Goal: Information Seeking & Learning: Check status

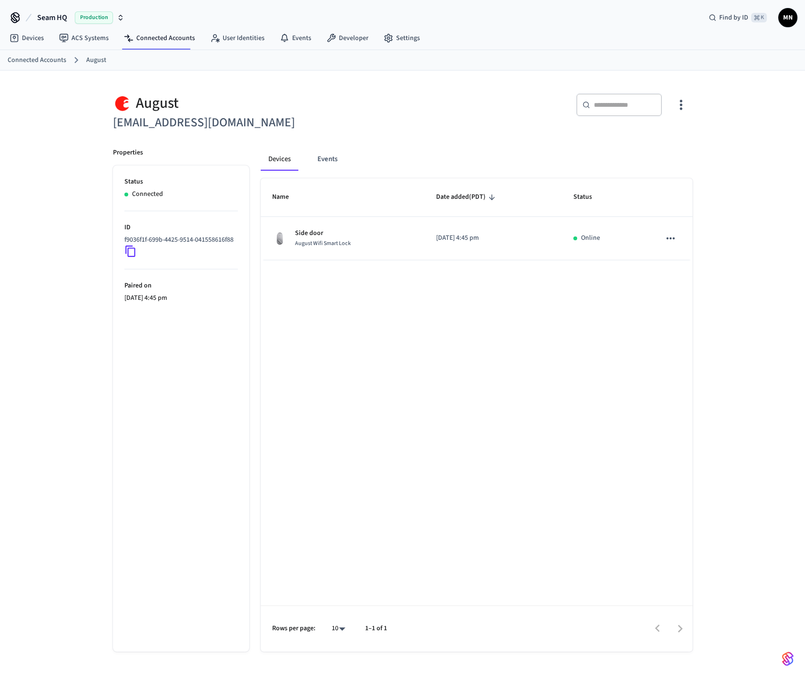
click at [213, 230] on p "ID" at bounding box center [180, 227] width 113 height 10
click at [200, 235] on p "f9036f1f-699b-4425-9514-041558616f88" at bounding box center [178, 240] width 109 height 10
click at [699, 199] on div "[PERSON_NAME] [PERSON_NAME][EMAIL_ADDRESS][DOMAIN_NAME] ​ ​ Properties Status C…" at bounding box center [402, 366] width 595 height 569
click at [207, 236] on p "f9036f1f-699b-4425-9514-041558616f88" at bounding box center [178, 240] width 109 height 10
click at [66, 131] on div "[PERSON_NAME] [PERSON_NAME][EMAIL_ADDRESS][DOMAIN_NAME] ​ ​ Properties Status C…" at bounding box center [402, 381] width 805 height 620
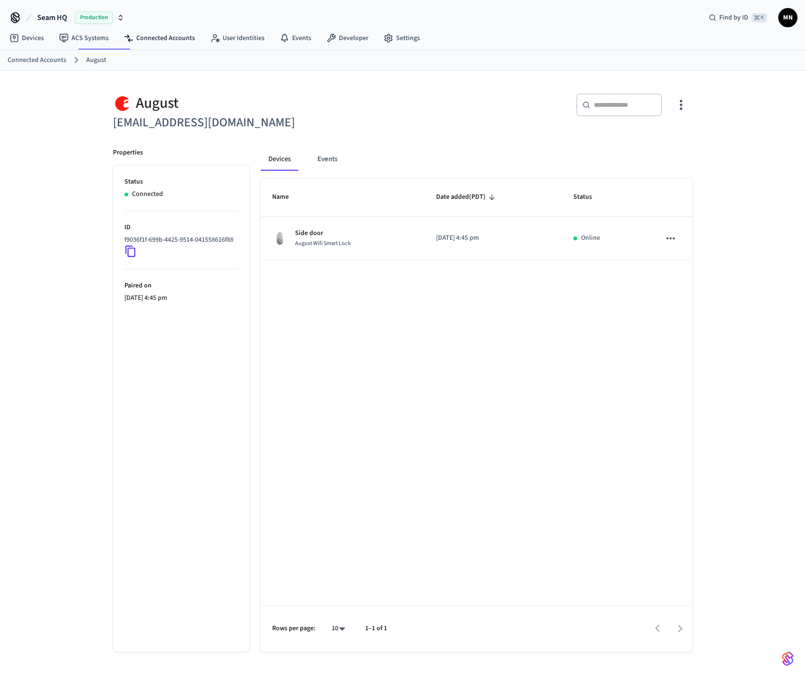
click at [214, 231] on p "ID" at bounding box center [180, 227] width 113 height 10
click at [691, 168] on div "Devices Events" at bounding box center [477, 159] width 432 height 23
click at [204, 231] on li "ID f9036f1f-699b-4425-9514-041558616f88" at bounding box center [180, 240] width 113 height 58
click at [204, 231] on p "ID" at bounding box center [180, 227] width 113 height 10
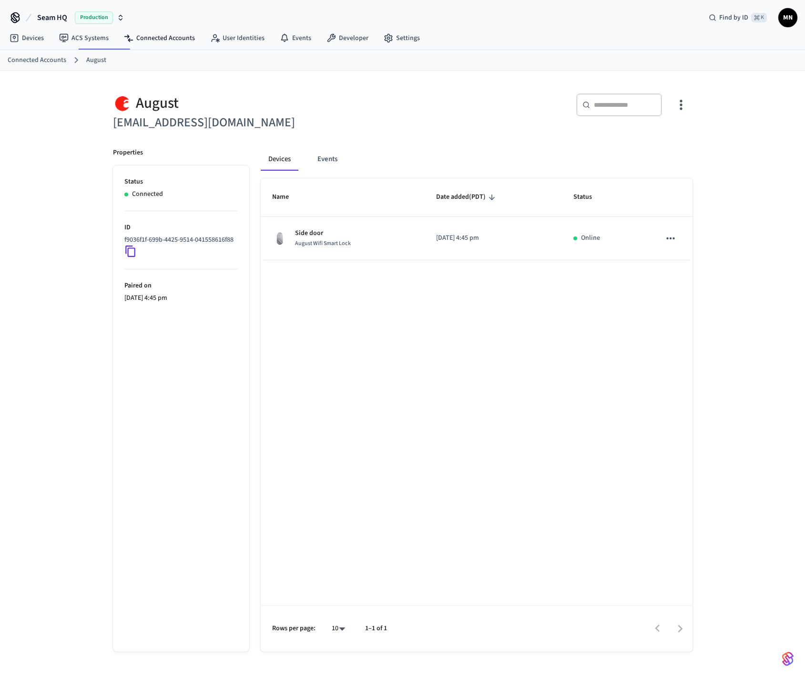
click at [85, 165] on div "[PERSON_NAME] [PERSON_NAME][EMAIL_ADDRESS][DOMAIN_NAME] ​ ​ Properties Status C…" at bounding box center [402, 381] width 805 height 620
click at [270, 97] on div "August" at bounding box center [255, 103] width 284 height 20
click at [220, 37] on link "User Identities" at bounding box center [237, 38] width 70 height 17
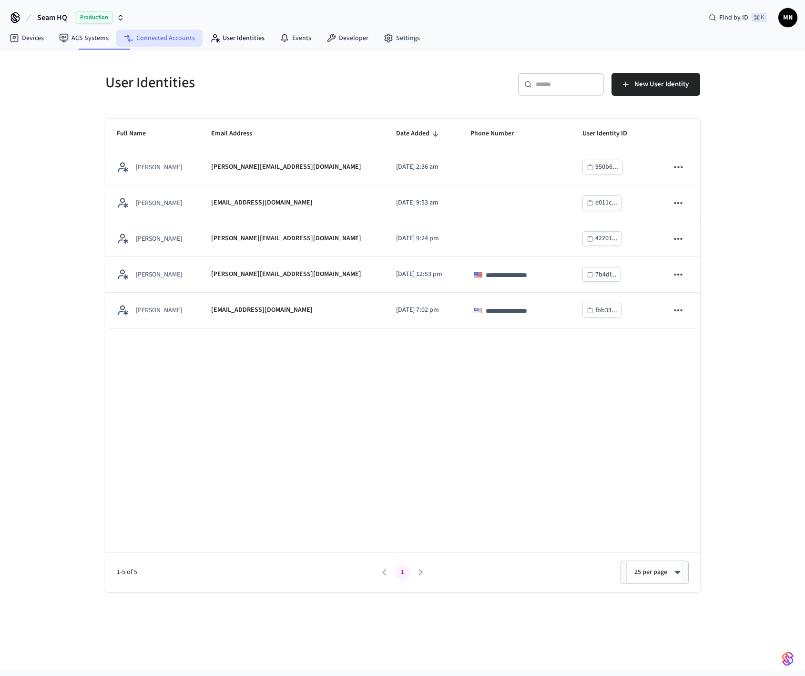
click at [177, 41] on link "Connected Accounts" at bounding box center [159, 38] width 86 height 17
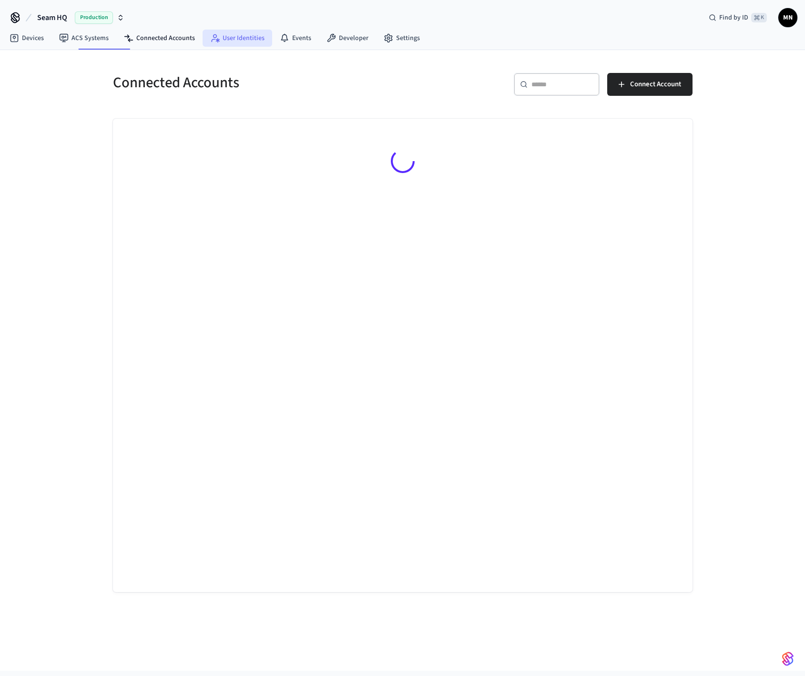
click at [245, 39] on link "User Identities" at bounding box center [237, 38] width 70 height 17
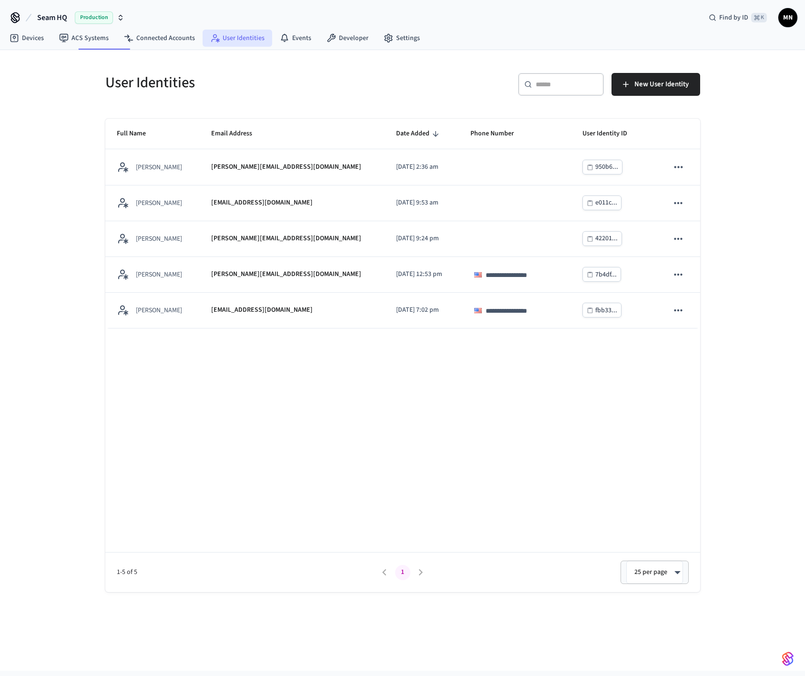
click at [245, 39] on link "User Identities" at bounding box center [237, 38] width 70 height 17
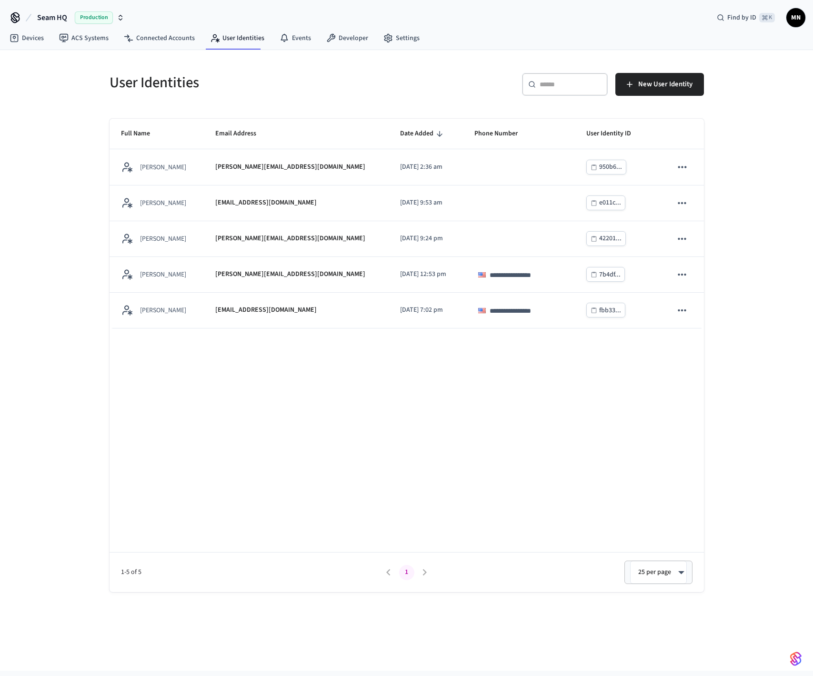
click at [246, 48] on nav "Devices ACS Systems Connected Accounts User Identities Events Developer Settings" at bounding box center [214, 39] width 425 height 22
click at [243, 41] on link "User Identities" at bounding box center [237, 38] width 70 height 17
click at [282, 37] on icon at bounding box center [285, 38] width 10 height 10
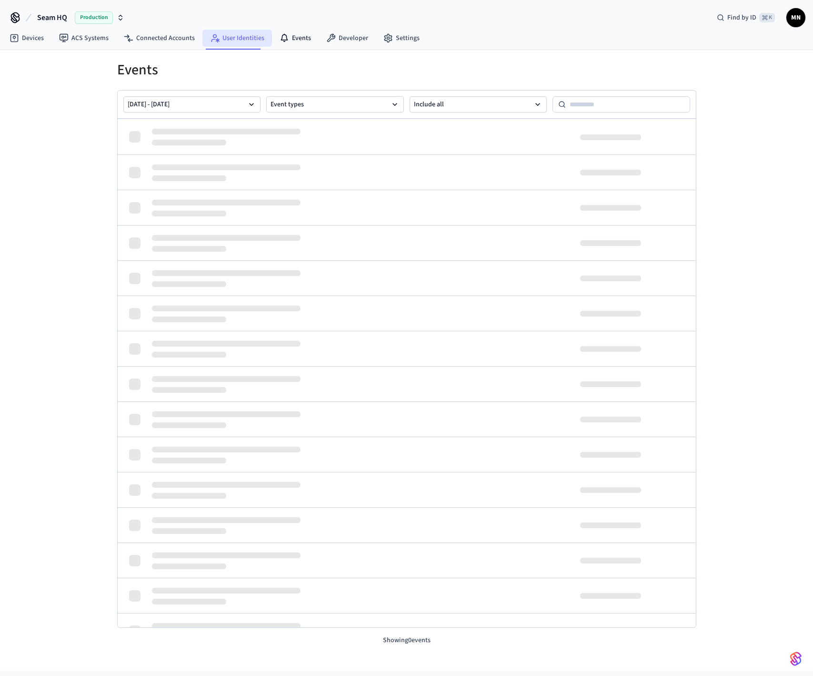
click at [239, 40] on link "User Identities" at bounding box center [237, 38] width 70 height 17
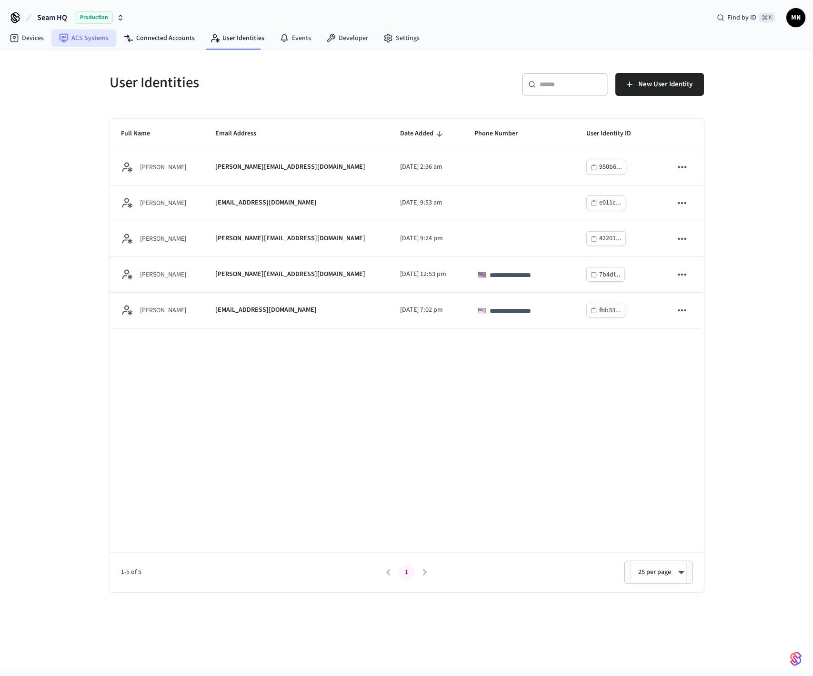
drag, startPoint x: 150, startPoint y: 39, endPoint x: 82, endPoint y: 42, distance: 68.2
click at [145, 40] on link "Connected Accounts" at bounding box center [159, 38] width 86 height 17
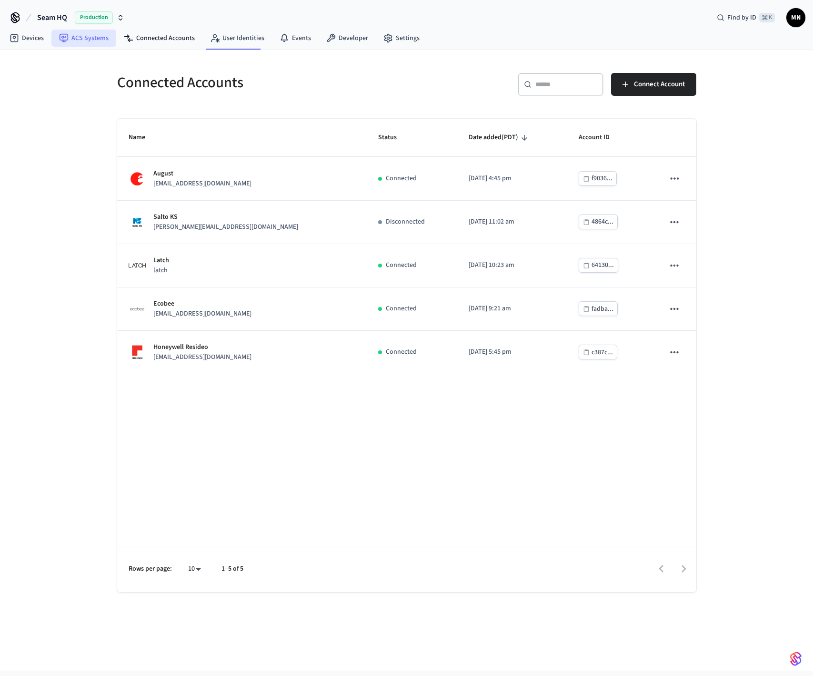
click at [81, 42] on link "ACS Systems" at bounding box center [83, 38] width 65 height 17
click at [239, 39] on link "User Identities" at bounding box center [237, 38] width 70 height 17
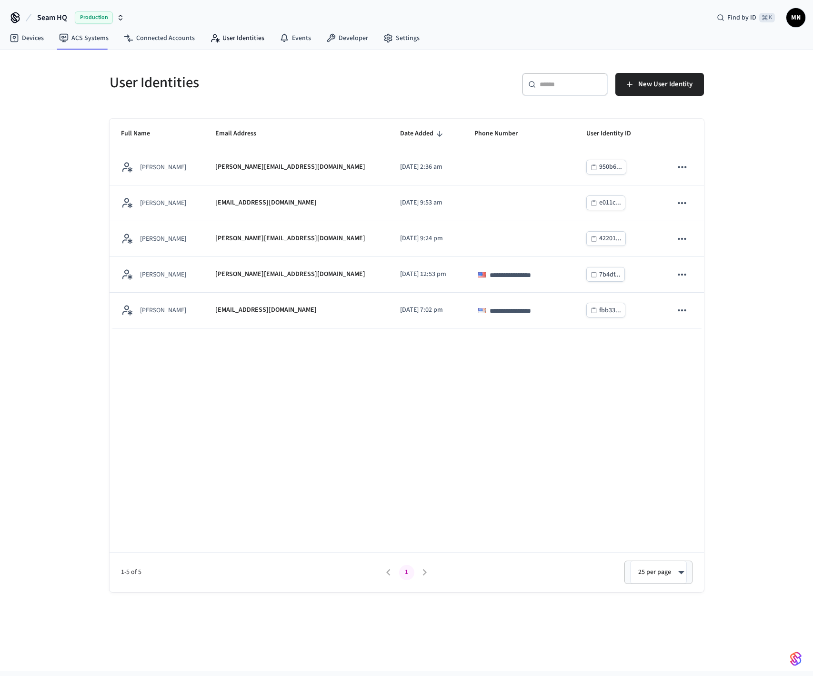
click at [50, 20] on span "Seam HQ" at bounding box center [52, 17] width 30 height 11
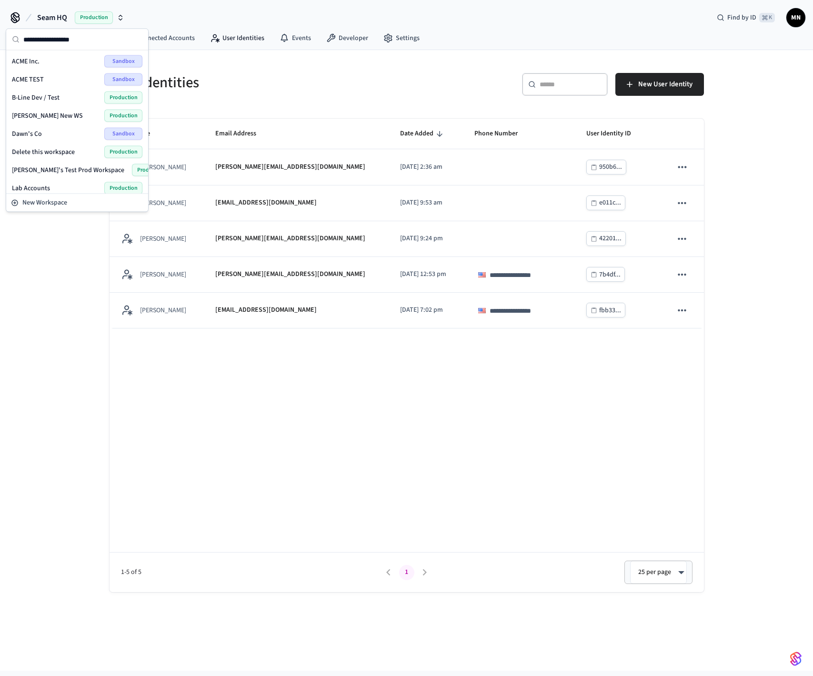
click at [50, 20] on span "Seam HQ" at bounding box center [52, 17] width 30 height 11
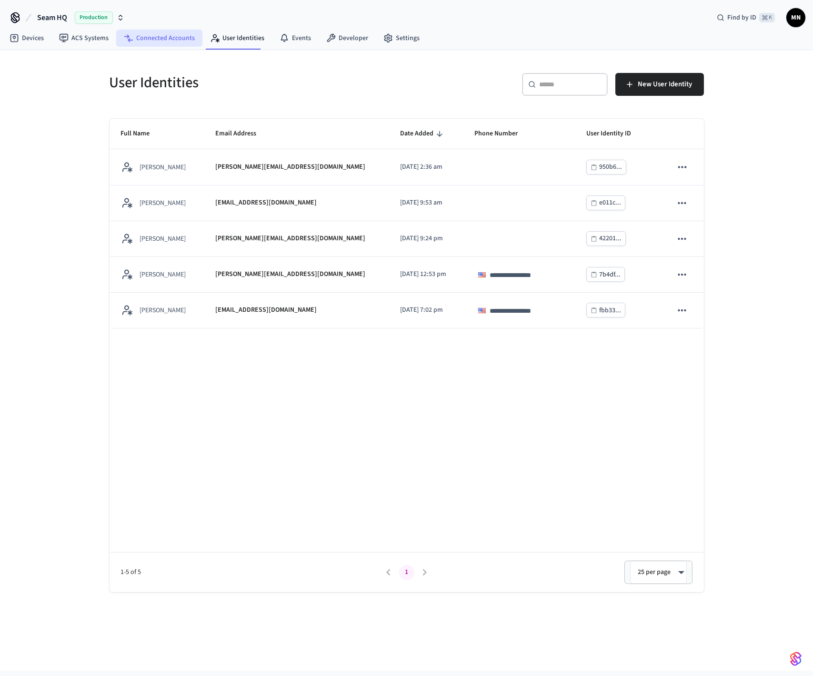
click at [147, 40] on link "Connected Accounts" at bounding box center [159, 38] width 86 height 17
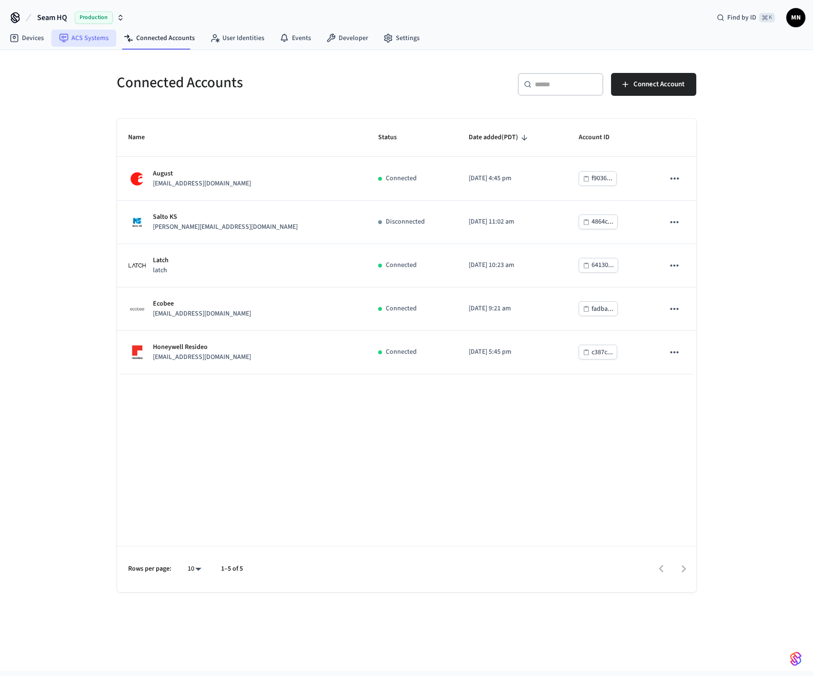
click at [92, 37] on link "ACS Systems" at bounding box center [83, 38] width 65 height 17
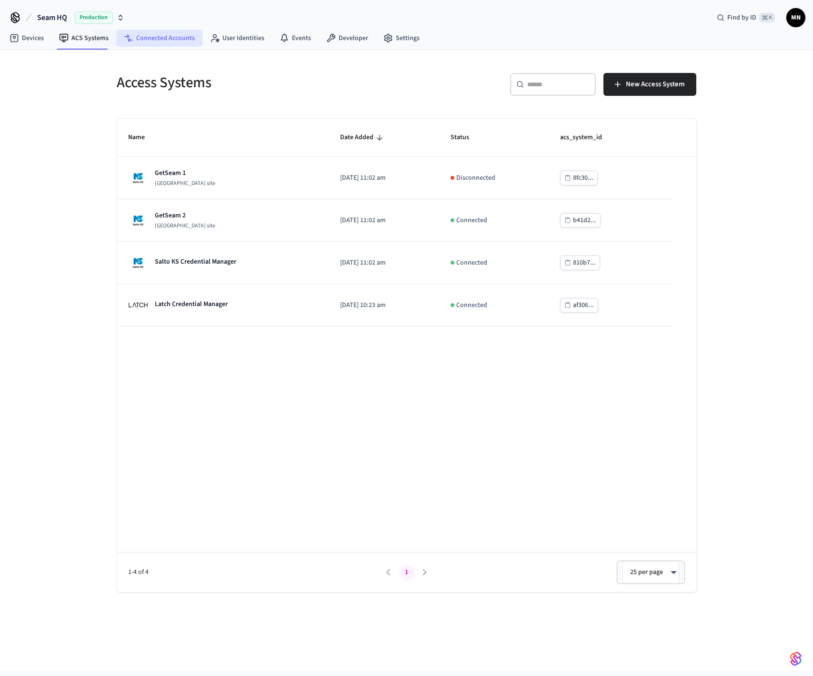
click at [169, 43] on link "Connected Accounts" at bounding box center [159, 38] width 86 height 17
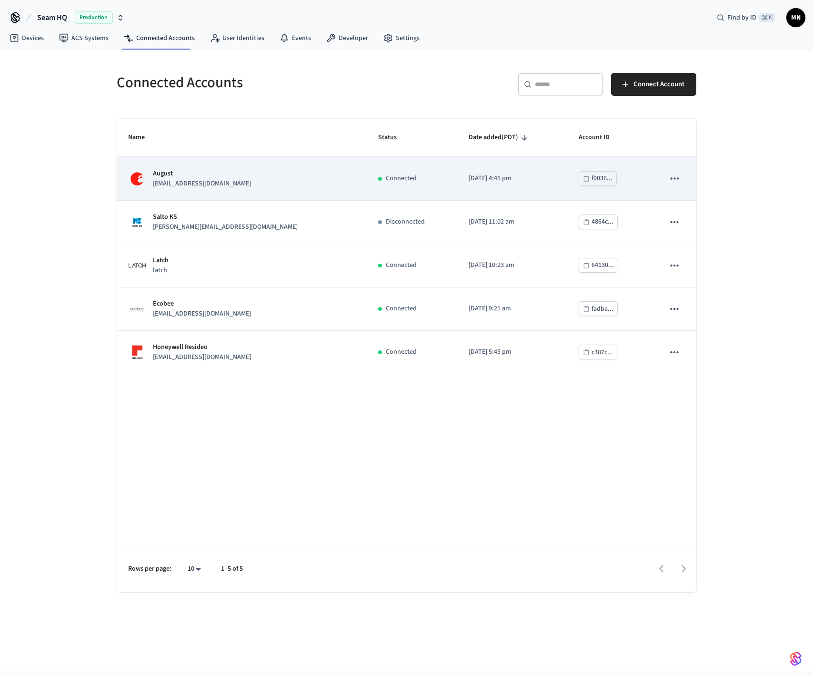
click at [264, 176] on div "August mjnino@yahoo.com" at bounding box center [242, 179] width 227 height 20
click at [254, 186] on div "August mjnino@yahoo.com" at bounding box center [242, 179] width 227 height 20
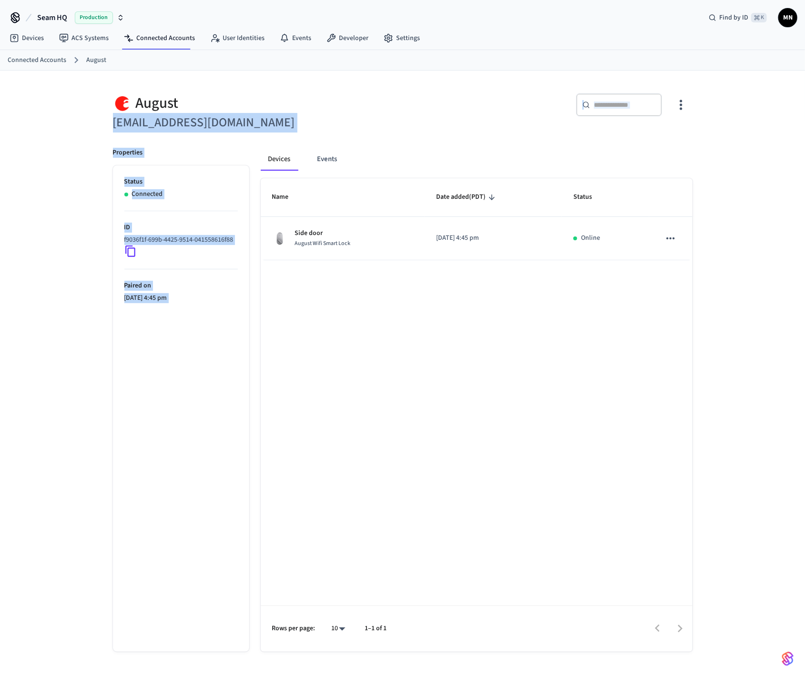
drag, startPoint x: 221, startPoint y: 116, endPoint x: 278, endPoint y: 158, distance: 71.6
click at [278, 158] on div "August mjnino@yahoo.com ​ ​ Properties Status Connected ID f9036f1f-699b-4425-9…" at bounding box center [402, 366] width 595 height 569
click at [326, 160] on button "Events" at bounding box center [327, 159] width 35 height 23
click at [269, 157] on button "Devices" at bounding box center [280, 159] width 39 height 23
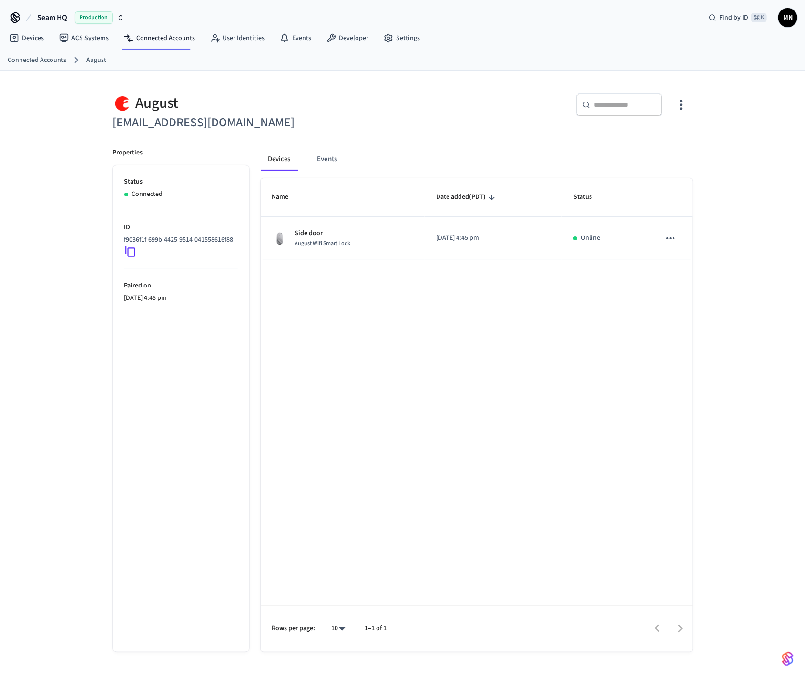
drag, startPoint x: 269, startPoint y: 351, endPoint x: 222, endPoint y: 286, distance: 79.6
click at [269, 351] on div "Name Date added (PDT) Status Side door August Wifi Smart Lock 2025/07/28 at 4:4…" at bounding box center [477, 414] width 432 height 473
drag, startPoint x: 115, startPoint y: 152, endPoint x: 191, endPoint y: 343, distance: 205.3
click at [188, 343] on div "Properties Status Connected ID f9036f1f-699b-4425-9514-041558616f88 Paired on 2…" at bounding box center [175, 393] width 148 height 515
click at [234, 340] on ul "Status Connected ID f9036f1f-699b-4425-9514-041558616f88 Paired on 2025/07/28 a…" at bounding box center [181, 408] width 136 height 486
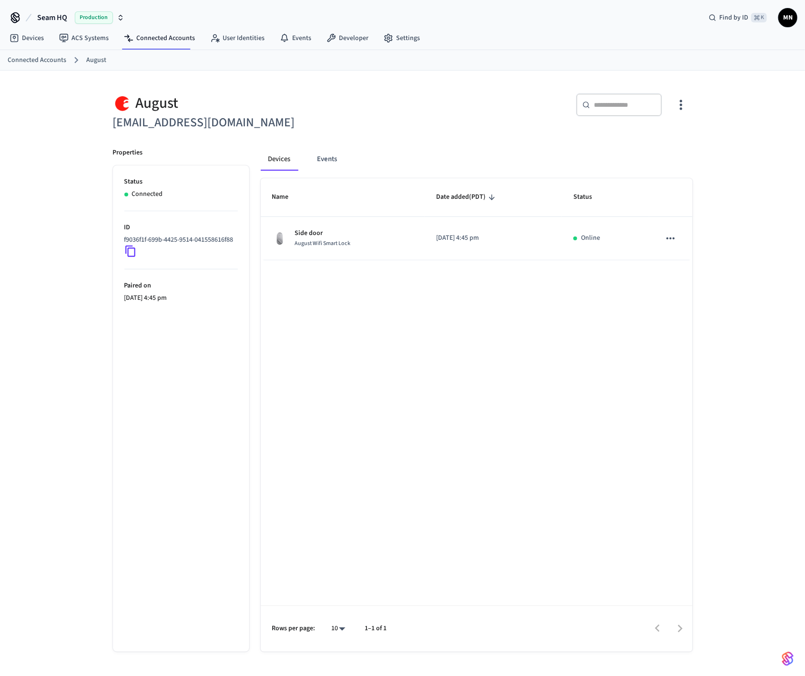
drag, startPoint x: 226, startPoint y: 316, endPoint x: 112, endPoint y: 102, distance: 242.8
click at [122, 104] on div "August mjnino@yahoo.com ​ ​ Properties Status Connected ID f9036f1f-699b-4425-9…" at bounding box center [402, 366] width 595 height 569
click at [91, 97] on div "August mjnino@yahoo.com ​ ​ Properties Status Connected ID f9036f1f-699b-4425-9…" at bounding box center [402, 381] width 805 height 620
drag, startPoint x: 139, startPoint y: 111, endPoint x: 202, endPoint y: 310, distance: 208.7
click at [202, 310] on div "August mjnino@yahoo.com ​ ​ Properties Status Connected ID f9036f1f-699b-4425-9…" at bounding box center [403, 361] width 610 height 581
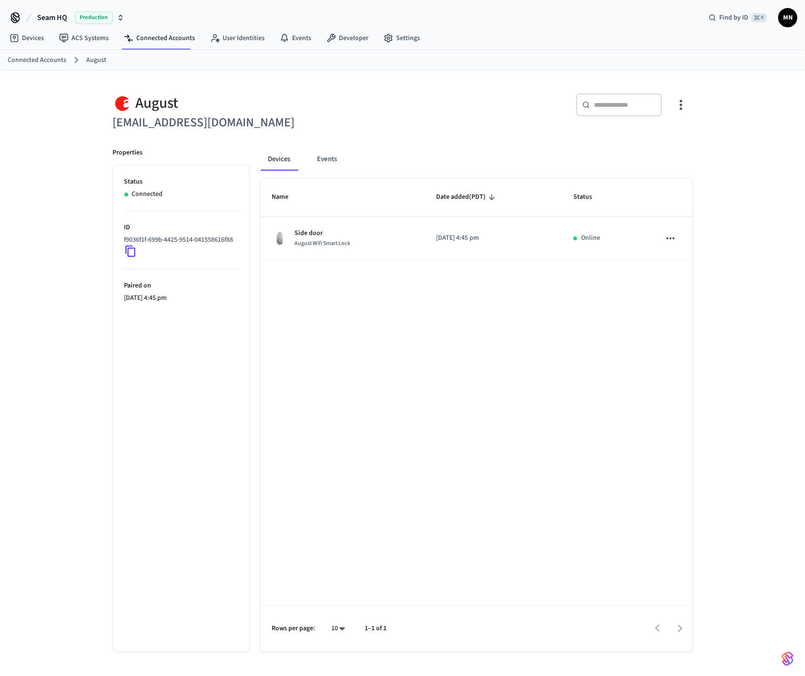
click at [202, 303] on p "2025/07/28 at 4:45 pm" at bounding box center [180, 298] width 113 height 10
drag, startPoint x: 205, startPoint y: 312, endPoint x: 118, endPoint y: 148, distance: 185.2
click at [118, 148] on div "Properties Status Connected ID f9036f1f-699b-4425-9514-041558616f88 Paired on 2…" at bounding box center [175, 393] width 148 height 515
click at [276, 127] on h6 "mjnino@yahoo.com" at bounding box center [255, 123] width 284 height 20
drag, startPoint x: 271, startPoint y: 173, endPoint x: 495, endPoint y: 312, distance: 264.0
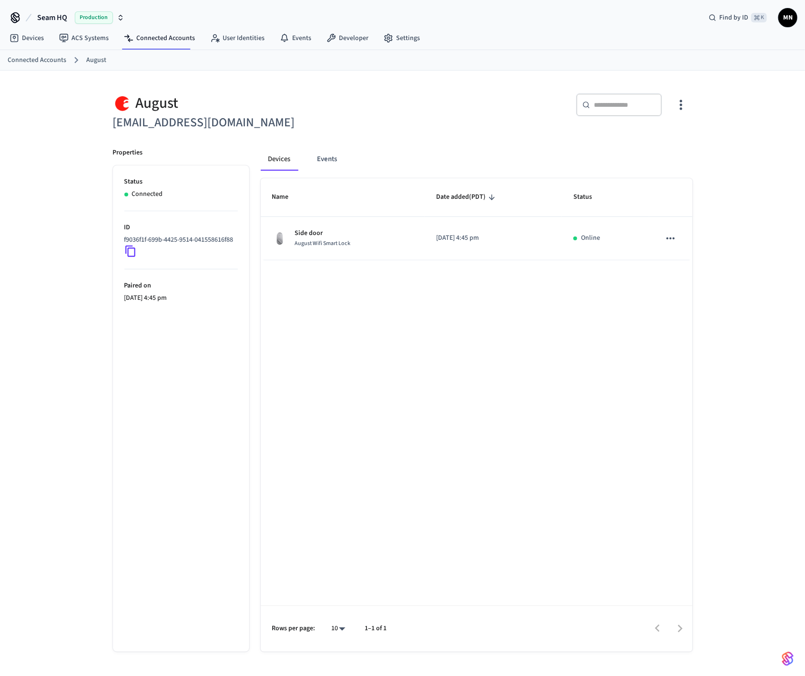
click at [495, 312] on div "Devices Events Name Date added (PDT) Status Side door August Wifi Smart Lock 20…" at bounding box center [470, 393] width 443 height 515
click at [495, 312] on div "Name Date added (PDT) Status Side door August Wifi Smart Lock 2025/07/28 at 4:4…" at bounding box center [477, 414] width 432 height 473
drag, startPoint x: 177, startPoint y: 240, endPoint x: 175, endPoint y: 157, distance: 82.4
click at [123, 185] on ul "Status Connected ID f9036f1f-699b-4425-9514-041558616f88 Paired on 2025/07/28 a…" at bounding box center [181, 408] width 136 height 486
click at [242, 132] on h6 "mjnino@yahoo.com" at bounding box center [255, 123] width 284 height 20
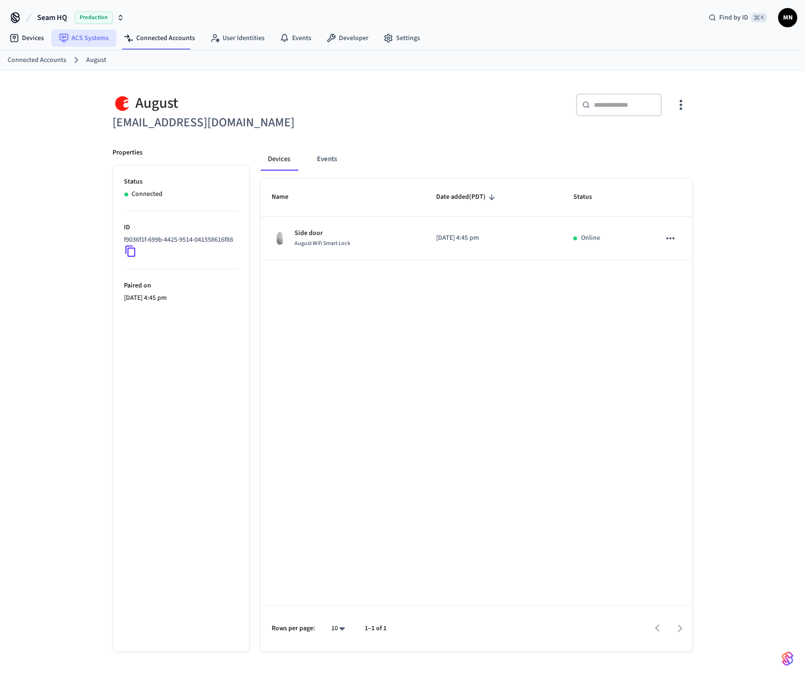
drag, startPoint x: 48, startPoint y: 40, endPoint x: 57, endPoint y: 42, distance: 8.8
click at [51, 41] on nav "Devices ACS Systems Connected Accounts User Identities Events Developer Settings" at bounding box center [214, 39] width 425 height 22
click at [82, 42] on link "ACS Systems" at bounding box center [83, 38] width 65 height 17
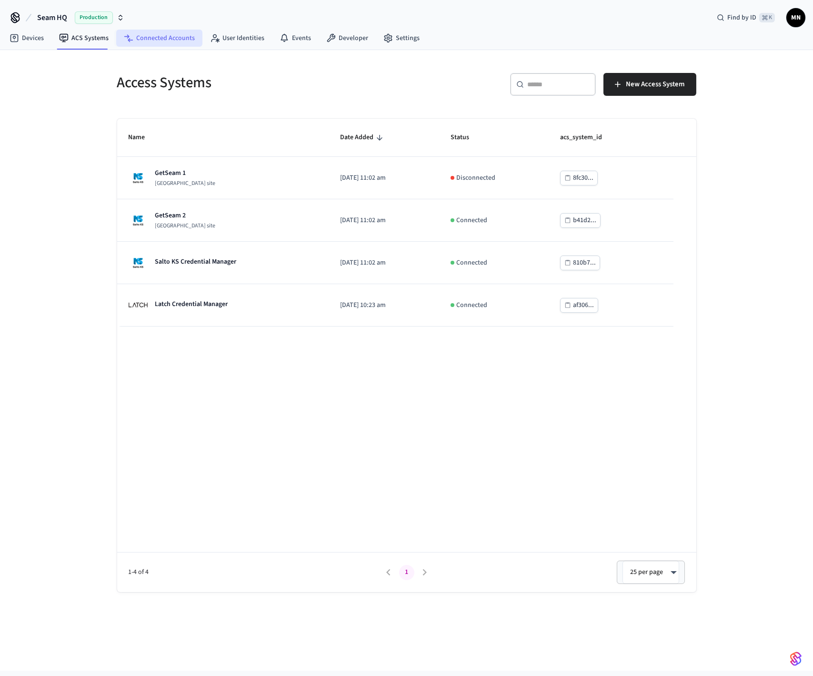
click at [156, 40] on link "Connected Accounts" at bounding box center [159, 38] width 86 height 17
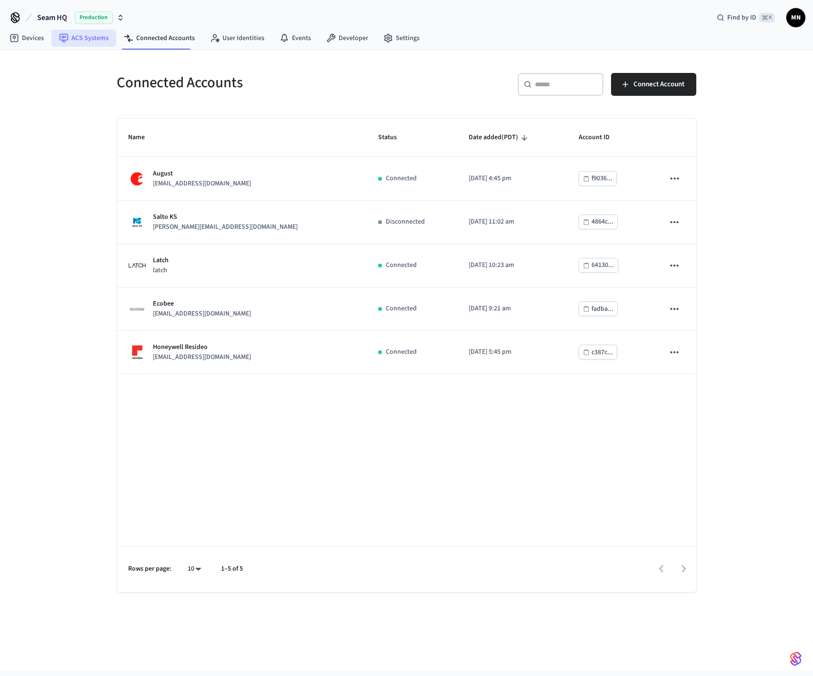
click at [95, 40] on link "ACS Systems" at bounding box center [83, 38] width 65 height 17
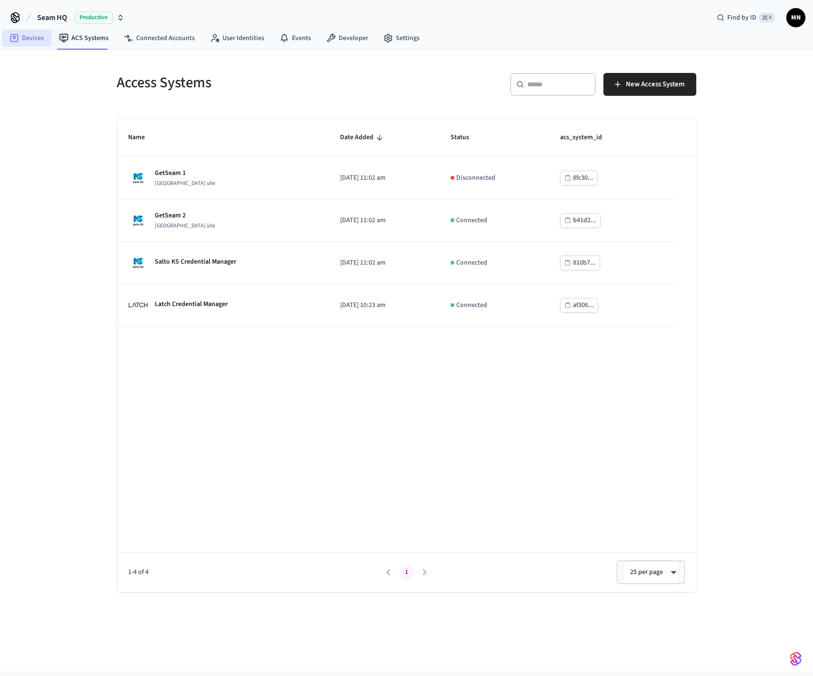
click at [40, 41] on link "Devices" at bounding box center [27, 38] width 50 height 17
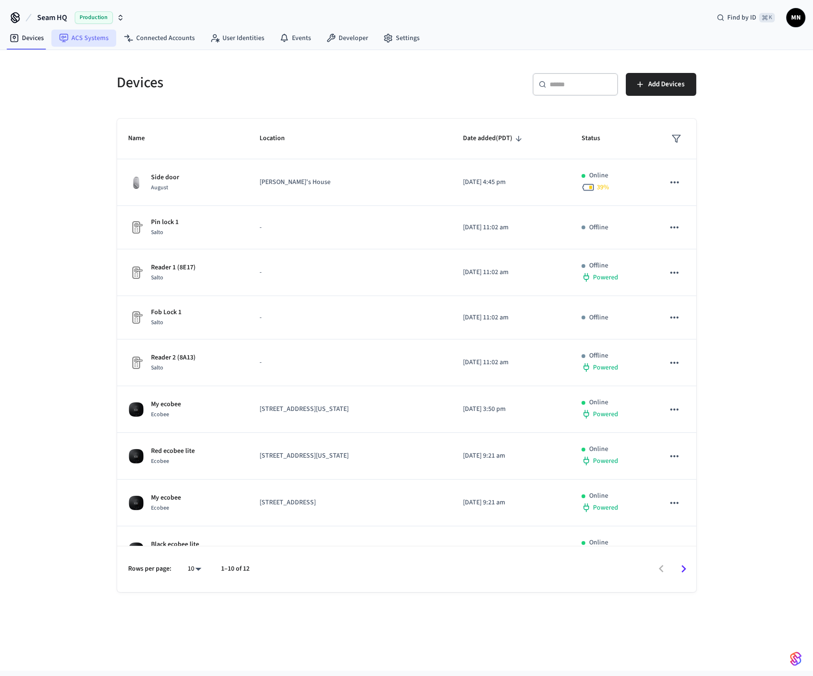
click at [83, 38] on link "ACS Systems" at bounding box center [83, 38] width 65 height 17
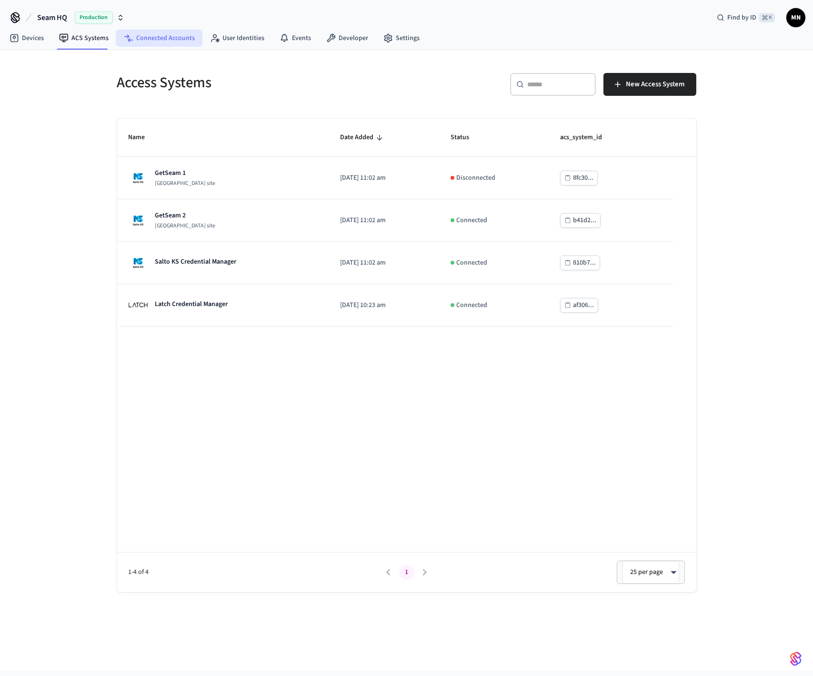
click at [147, 39] on link "Connected Accounts" at bounding box center [159, 38] width 86 height 17
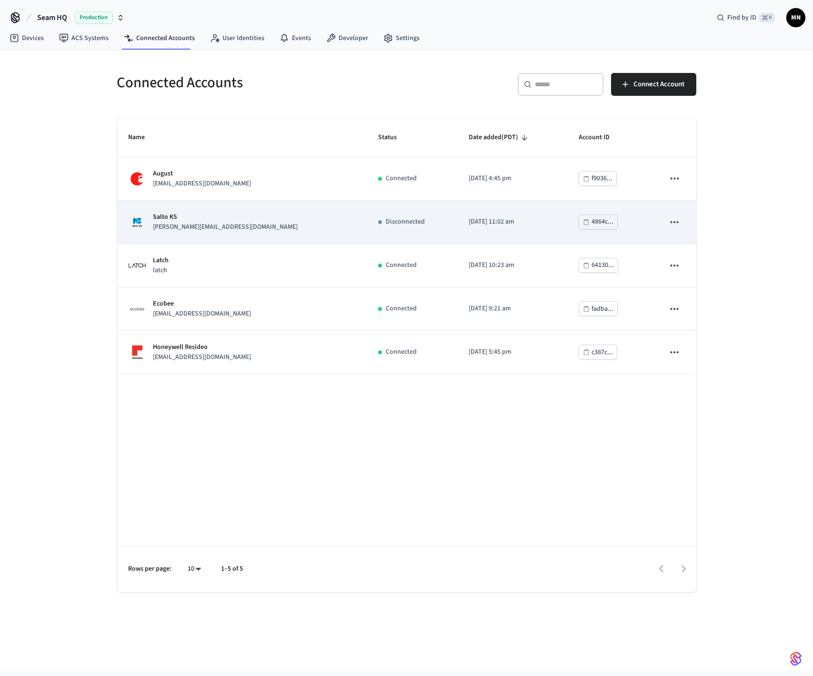
click at [215, 223] on div "Salto KS dawn@getseam.com" at bounding box center [242, 222] width 227 height 20
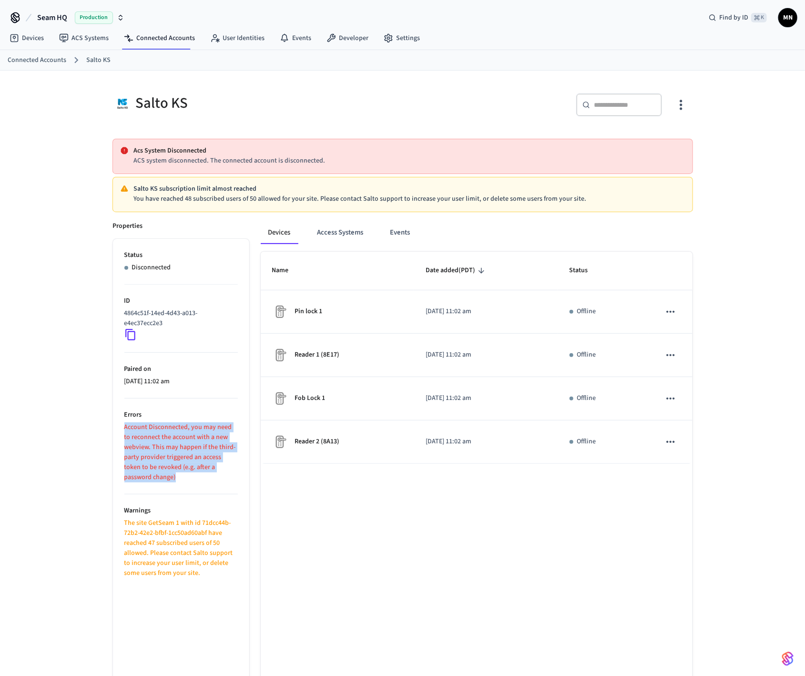
drag, startPoint x: 188, startPoint y: 417, endPoint x: 207, endPoint y: 475, distance: 61.0
click at [207, 475] on li "Errors Account Disconnected, you may need to reconnect the account with a new w…" at bounding box center [180, 446] width 113 height 96
click at [207, 475] on p "Account Disconnected, you may need to reconnect the account with a new webview.…" at bounding box center [180, 452] width 113 height 60
drag, startPoint x: 205, startPoint y: 469, endPoint x: 193, endPoint y: 346, distance: 123.5
click at [188, 361] on ul "Status Disconnected ID 4864c51f-14ed-4d43-a013-e4ec37ecc2e3 Paired on 2025/05/2…" at bounding box center [181, 482] width 136 height 486
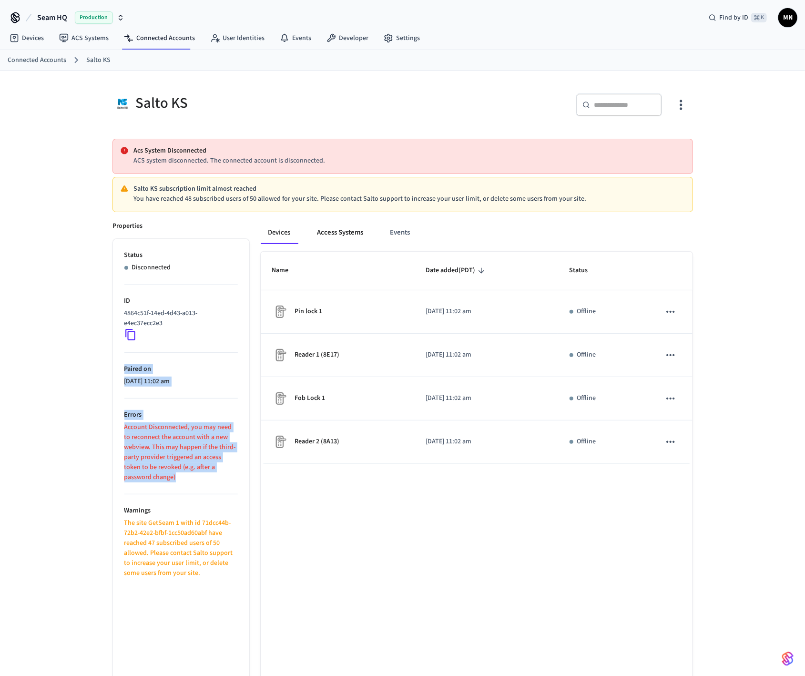
click at [340, 230] on button "Access Systems" at bounding box center [340, 232] width 61 height 23
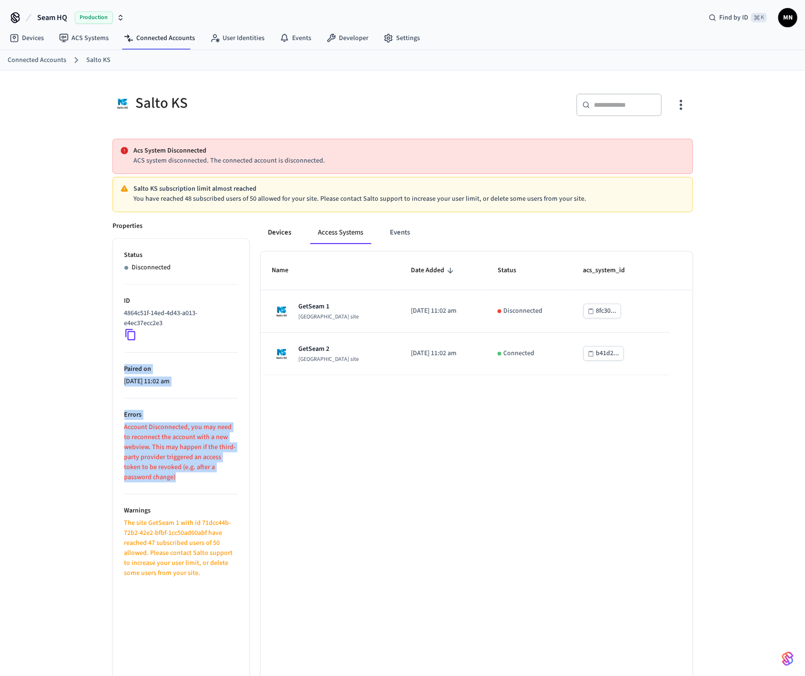
click at [290, 234] on button "Devices" at bounding box center [280, 232] width 39 height 23
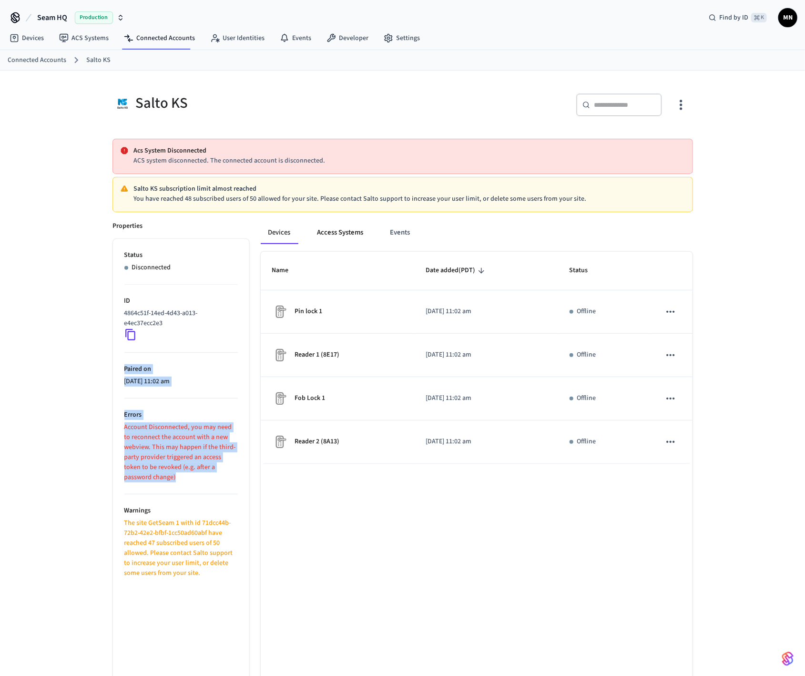
click at [344, 234] on button "Access Systems" at bounding box center [340, 232] width 61 height 23
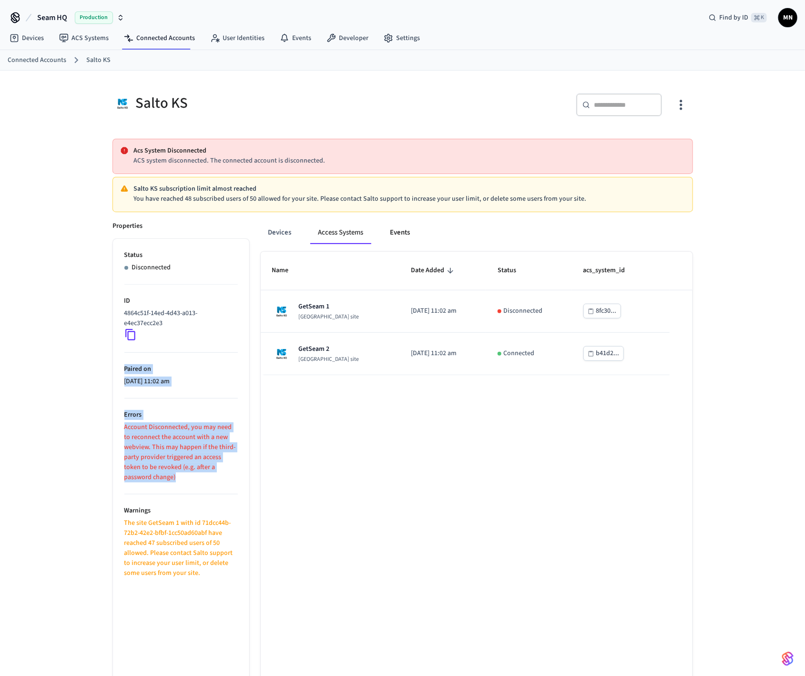
click at [396, 236] on button "Events" at bounding box center [400, 232] width 35 height 23
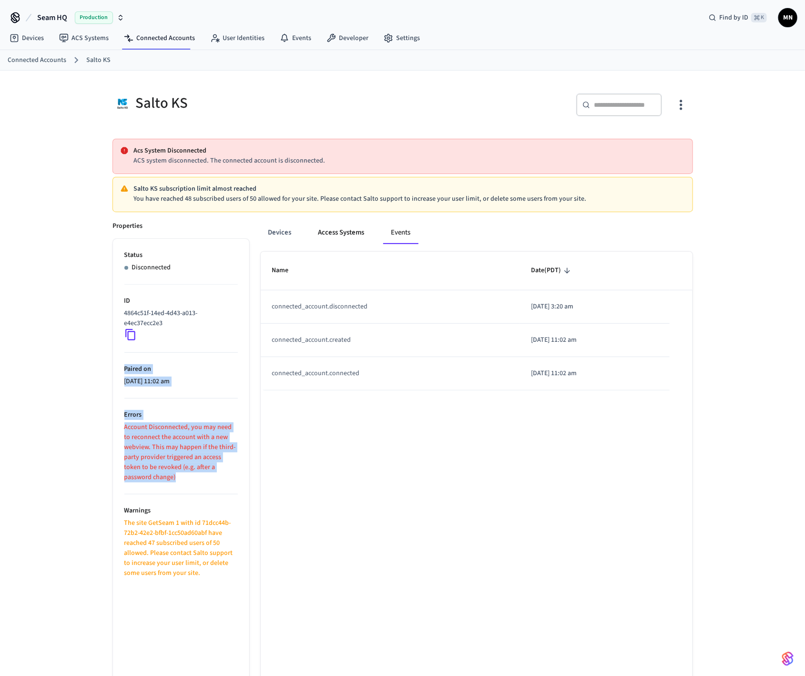
click at [353, 234] on button "Access Systems" at bounding box center [341, 232] width 61 height 23
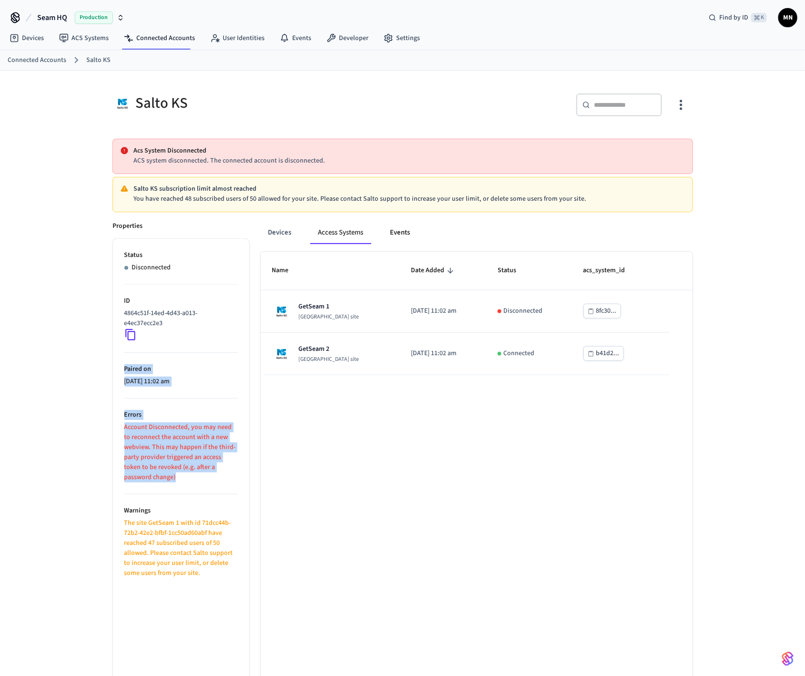
click at [385, 234] on button "Events" at bounding box center [400, 232] width 35 height 23
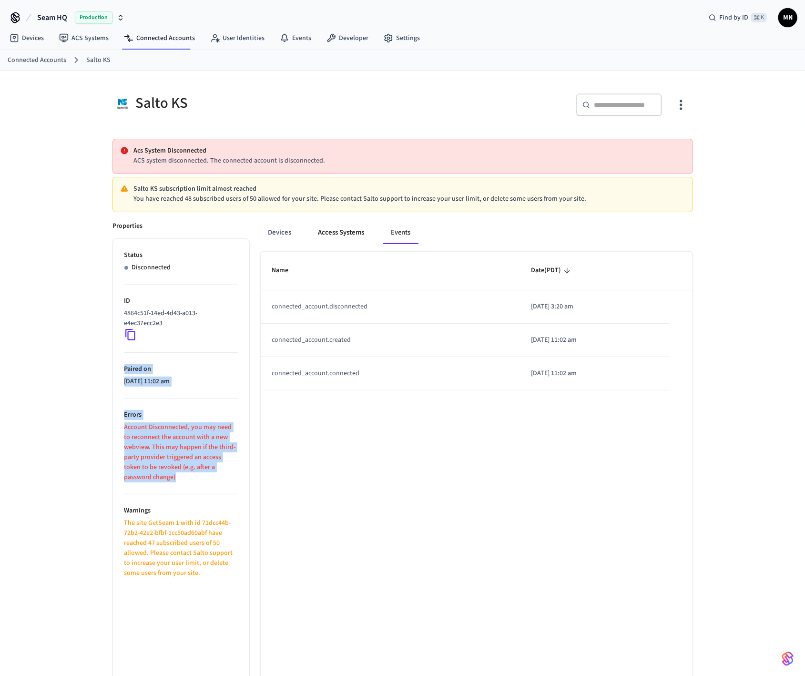
click at [338, 234] on button "Access Systems" at bounding box center [341, 232] width 61 height 23
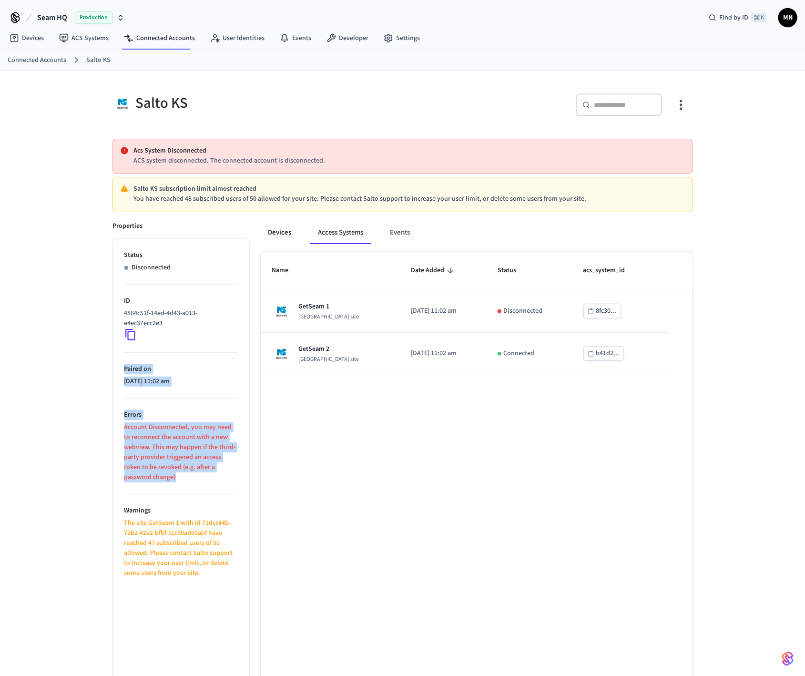
click at [278, 234] on button "Devices" at bounding box center [280, 232] width 39 height 23
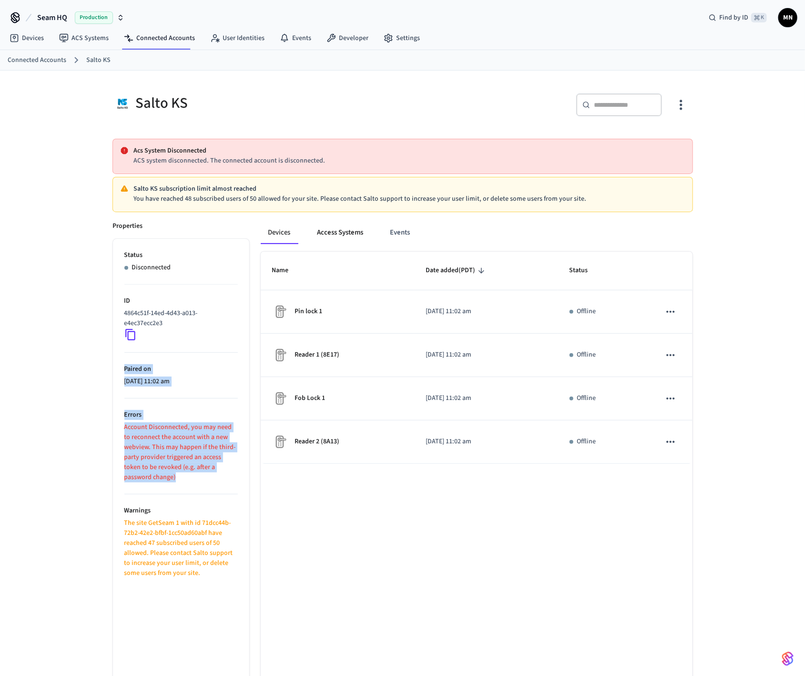
click at [337, 237] on button "Access Systems" at bounding box center [340, 232] width 61 height 23
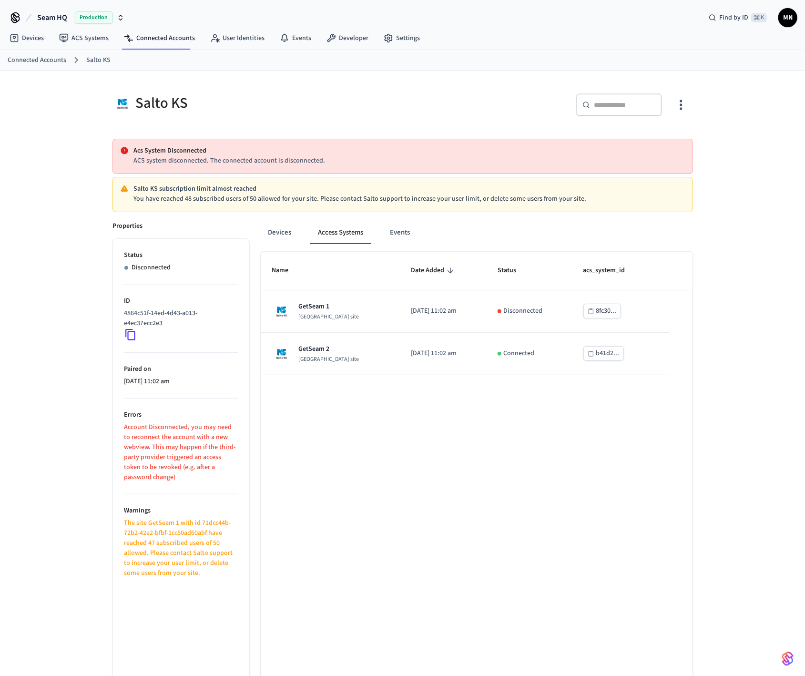
click at [420, 240] on div "Devices Access Systems Events" at bounding box center [477, 232] width 432 height 23
click at [397, 237] on button "Events" at bounding box center [400, 232] width 35 height 23
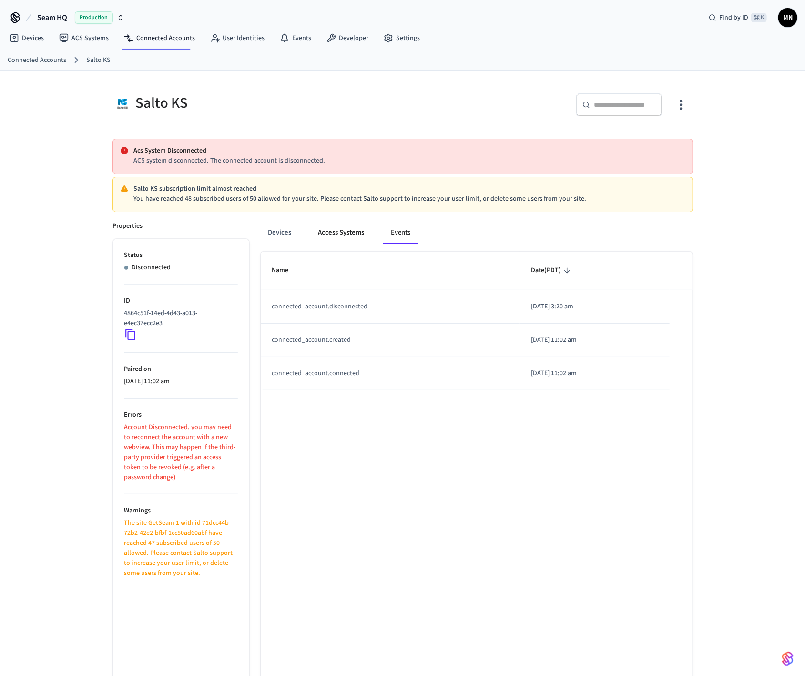
click at [347, 237] on button "Access Systems" at bounding box center [341, 232] width 61 height 23
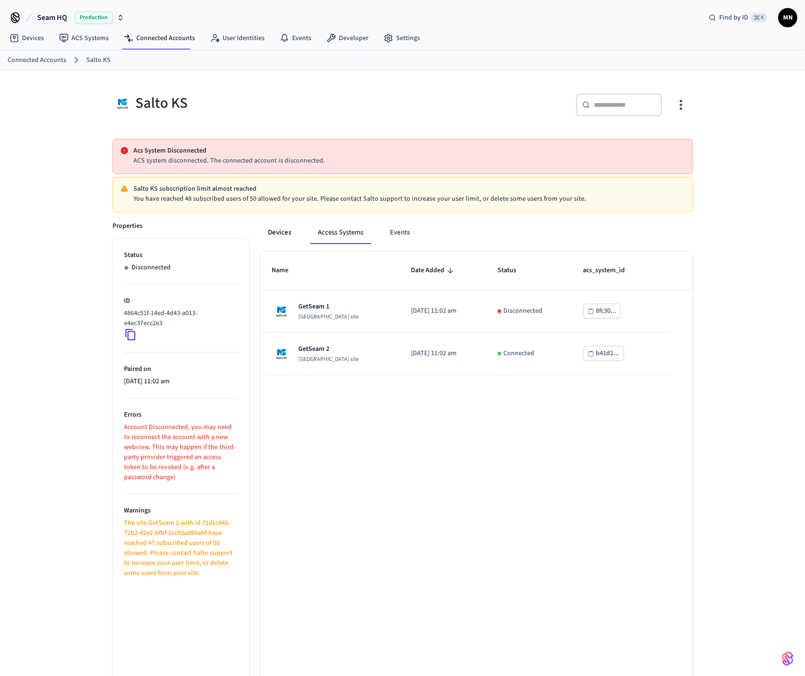
click at [289, 236] on button "Devices" at bounding box center [280, 232] width 39 height 23
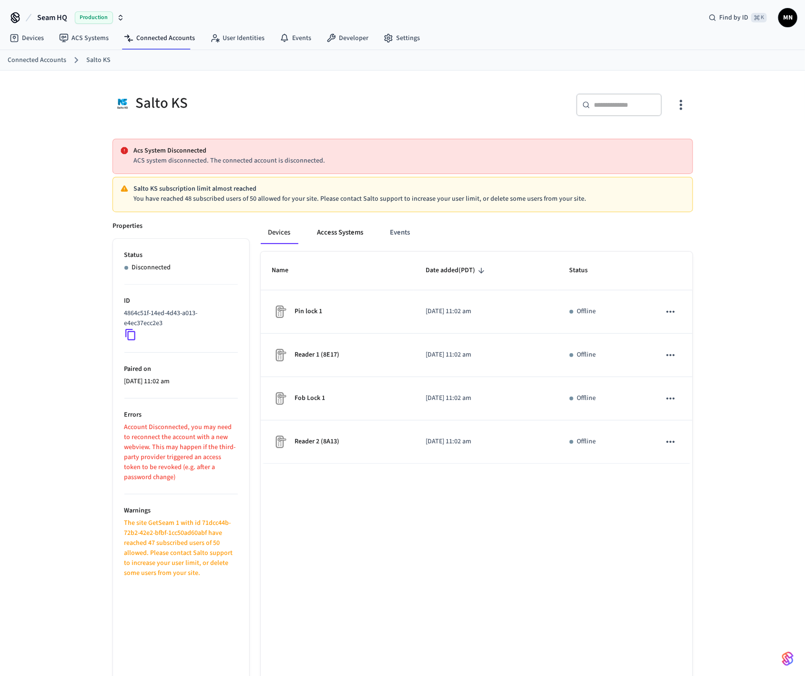
click at [348, 237] on button "Access Systems" at bounding box center [340, 232] width 61 height 23
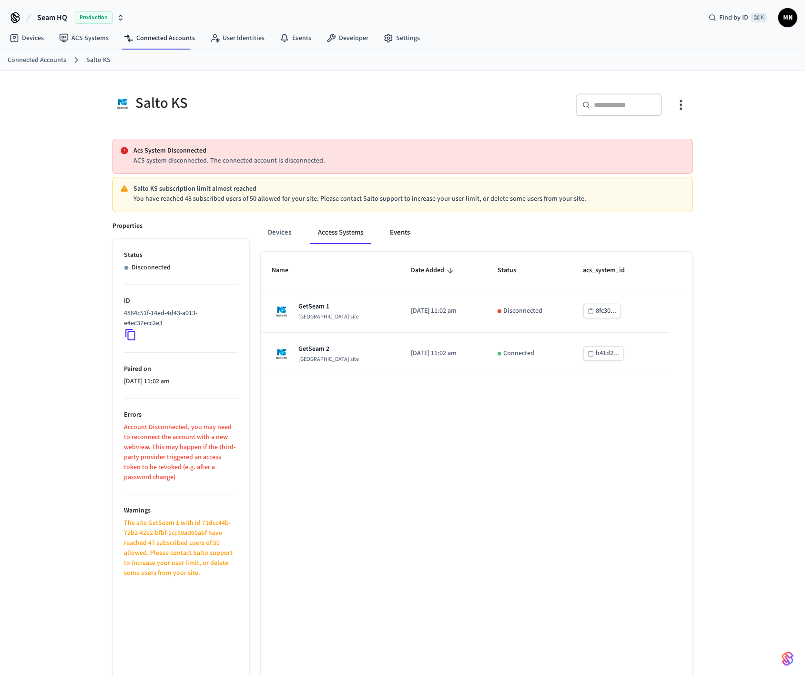
click at [394, 239] on button "Events" at bounding box center [400, 232] width 35 height 23
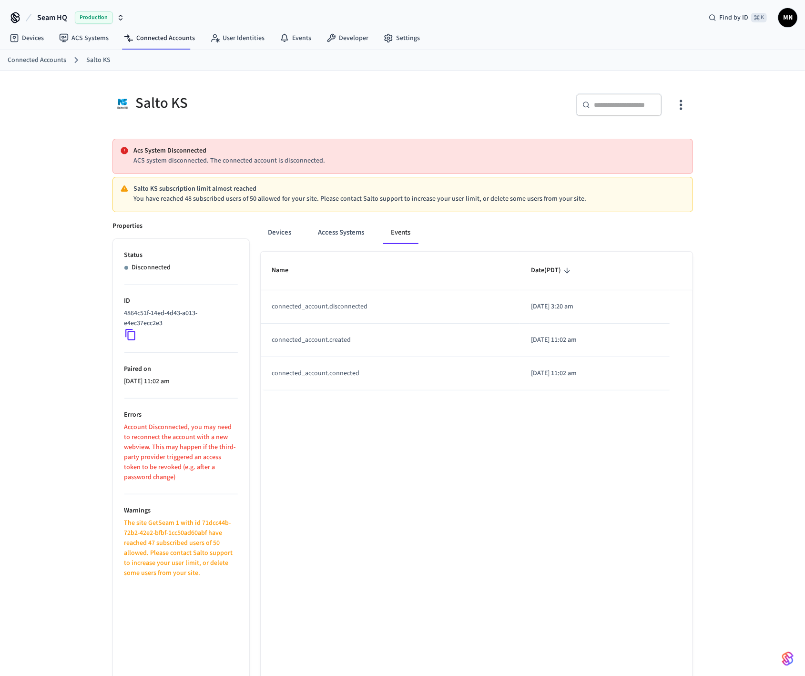
click at [747, 268] on div "Salto KS ​ ​ Acs System Disconnected ACS system disconnected. The connected acc…" at bounding box center [402, 398] width 805 height 654
click at [686, 94] on button "button" at bounding box center [680, 105] width 22 height 38
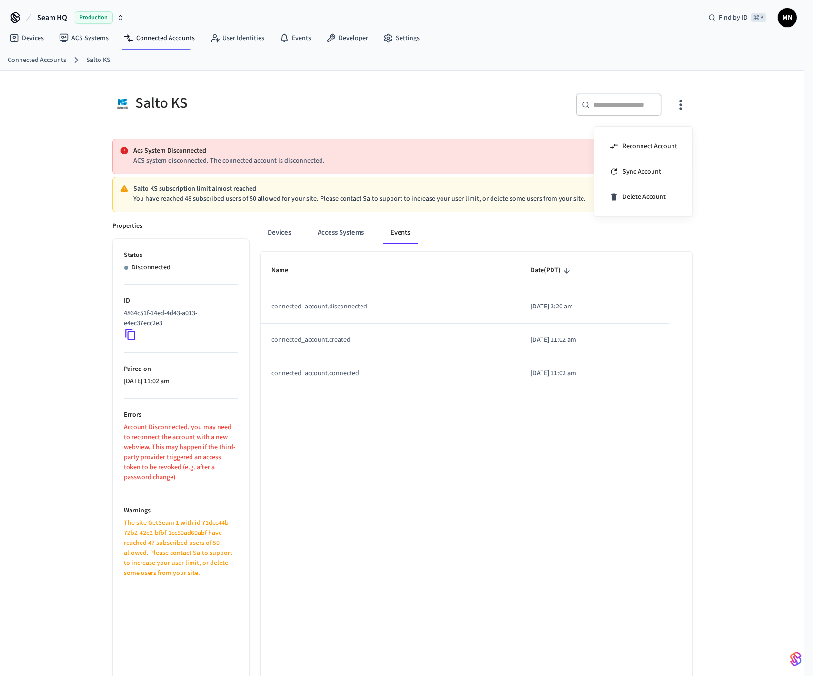
click at [682, 109] on div at bounding box center [406, 338] width 813 height 676
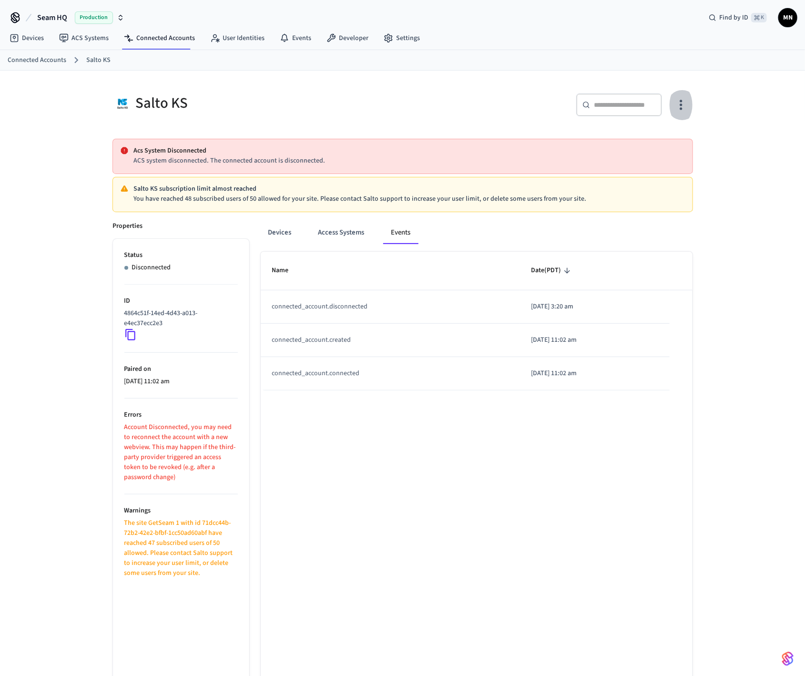
click at [682, 109] on icon "button" at bounding box center [680, 104] width 15 height 15
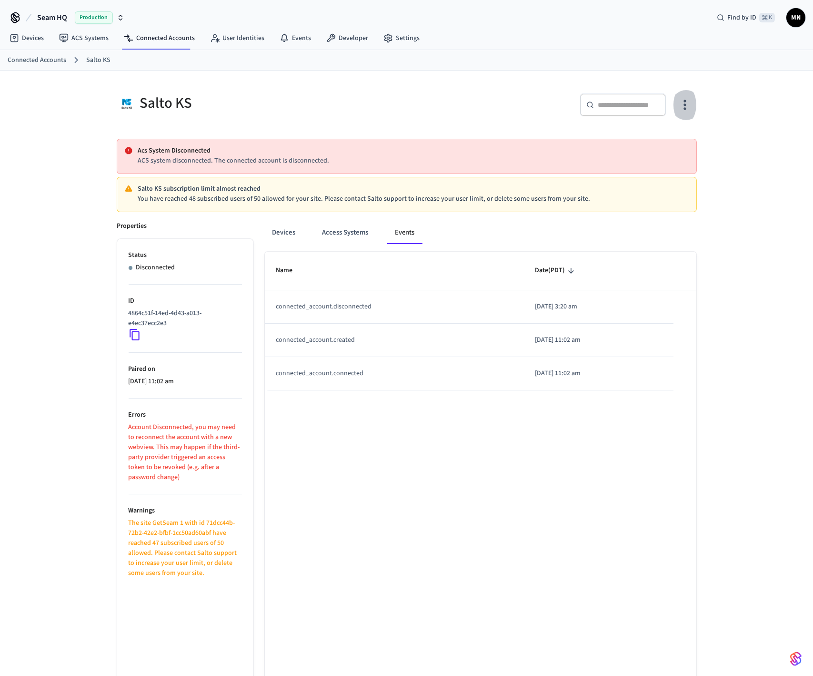
click at [682, 109] on div at bounding box center [406, 338] width 813 height 676
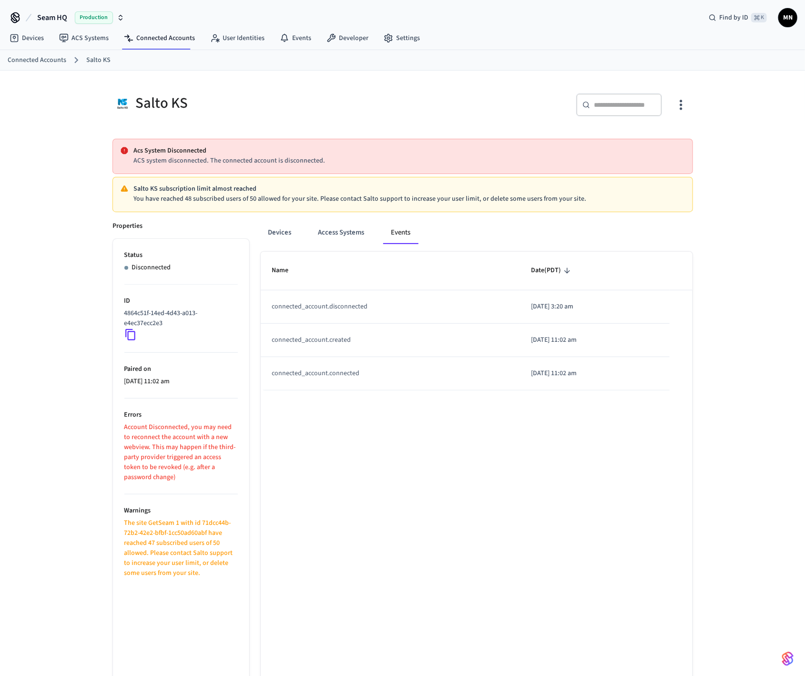
click at [754, 137] on div "Salto KS ​ ​ Acs System Disconnected ACS system disconnected. The connected acc…" at bounding box center [402, 398] width 805 height 654
click at [764, 433] on div "Salto KS ​ ​ Acs System Disconnected ACS system disconnected. The connected acc…" at bounding box center [402, 398] width 805 height 654
click at [504, 538] on div "Name Date (PDT) connected_account.disconnected 2025/06/02 at 3:20 am connected_…" at bounding box center [477, 488] width 432 height 473
click at [93, 34] on link "ACS Systems" at bounding box center [83, 38] width 65 height 17
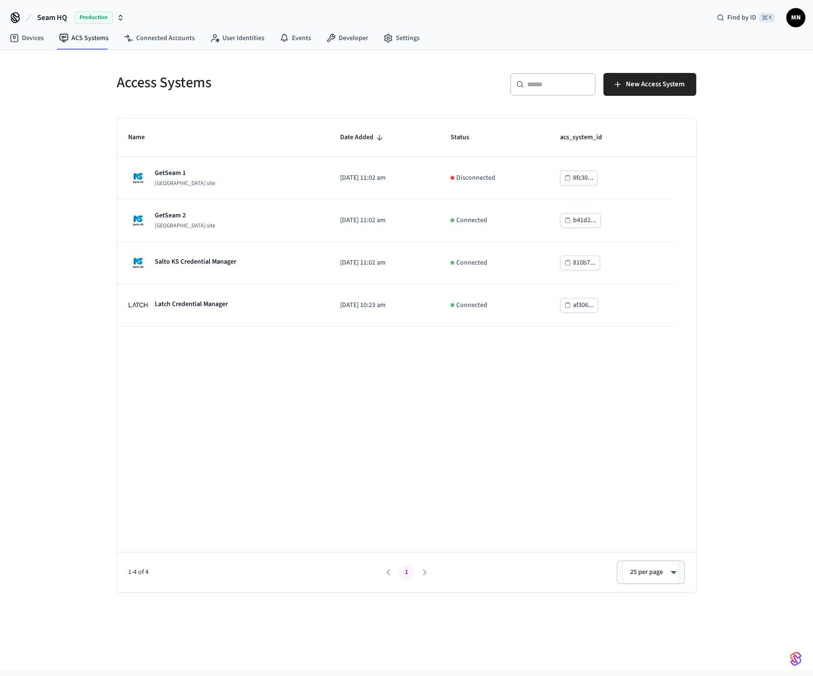
click at [194, 84] on h5 "Access Systems" at bounding box center [259, 83] width 284 height 20
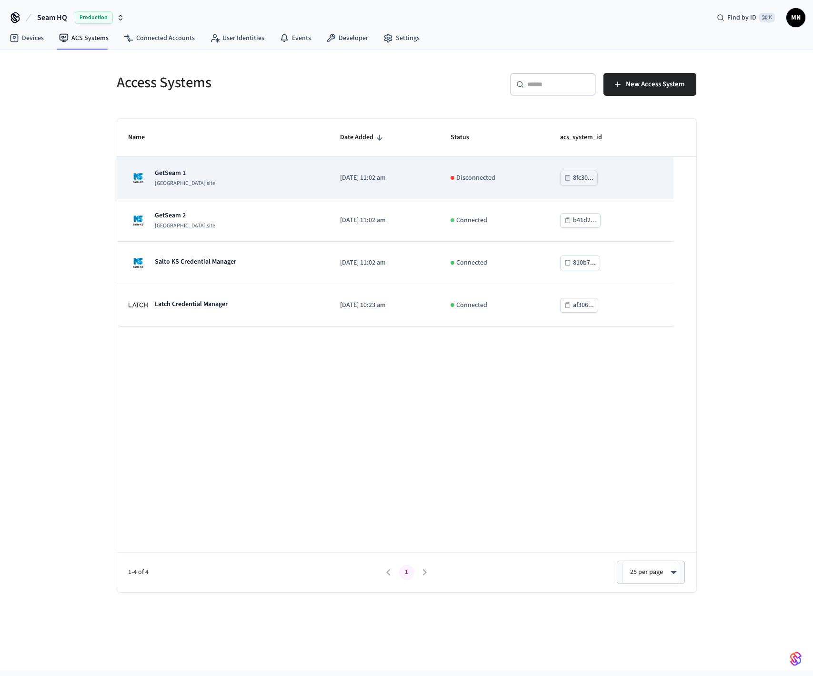
click at [246, 172] on div "GetSeam 1 Salto KS site" at bounding box center [223, 177] width 189 height 19
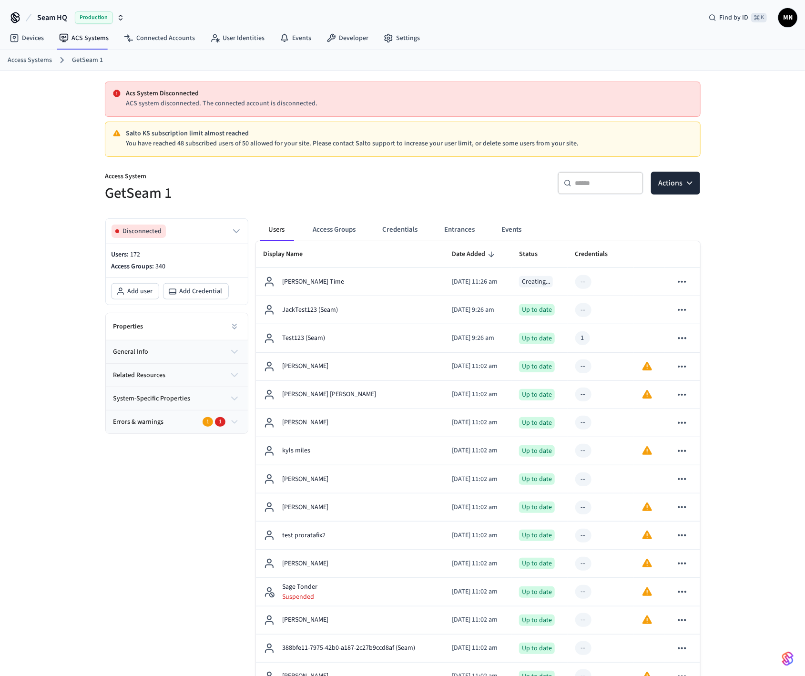
click at [215, 202] on h5 "GetSeam 1" at bounding box center [251, 193] width 292 height 20
